Goal: Navigation & Orientation: Understand site structure

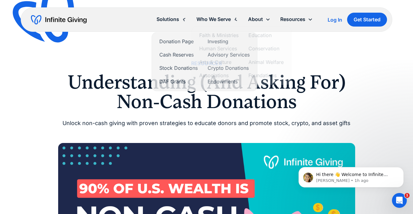
click at [185, 16] on div "Solutions" at bounding box center [172, 19] width 40 height 13
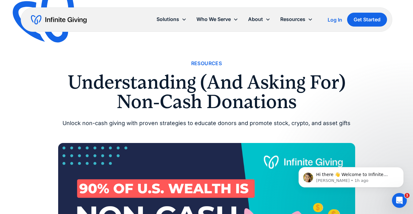
click at [168, 20] on div "Solutions" at bounding box center [168, 19] width 23 height 8
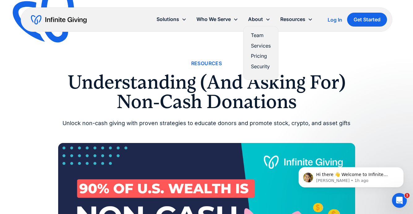
click at [257, 45] on link "Services" at bounding box center [261, 46] width 20 height 8
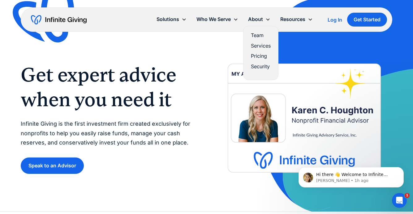
click at [258, 55] on link "Pricing" at bounding box center [261, 56] width 20 height 8
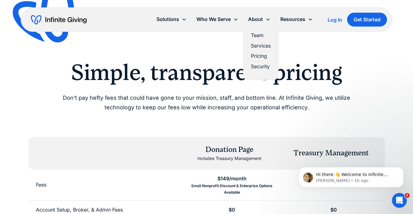
click at [257, 45] on link "Services" at bounding box center [261, 46] width 20 height 8
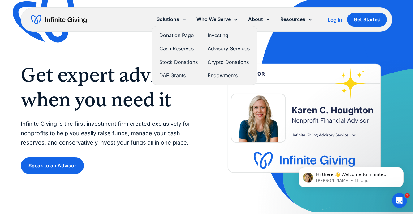
click at [213, 48] on link "Advisory Services" at bounding box center [229, 49] width 42 height 8
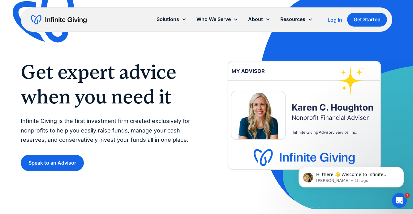
scroll to position [1, 0]
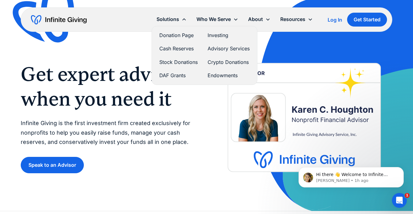
click at [218, 50] on link "Advisory Services" at bounding box center [229, 49] width 42 height 8
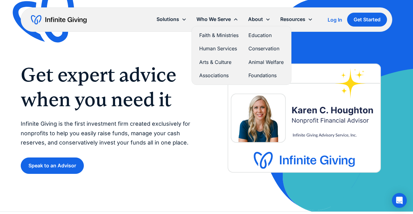
click at [220, 31] on link "Faith & Ministries" at bounding box center [218, 35] width 39 height 8
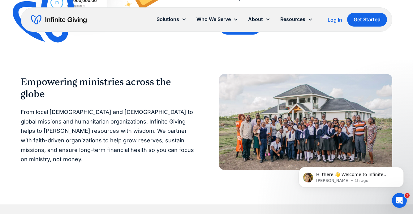
scroll to position [421, 0]
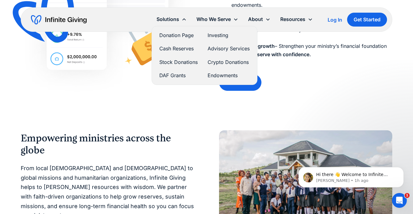
click at [221, 50] on link "Advisory Services" at bounding box center [229, 49] width 42 height 8
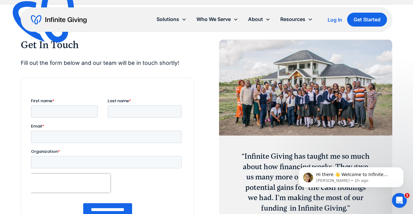
scroll to position [760, 0]
